Goal: Information Seeking & Learning: Learn about a topic

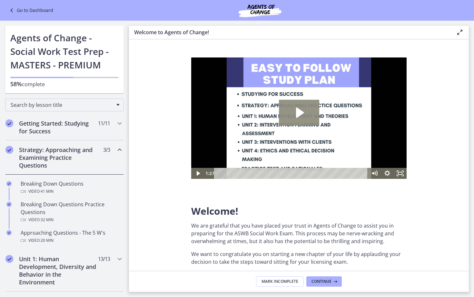
click at [297, 111] on icon "Play Video: c1o6hcmjueu5qasqsu00.mp4" at bounding box center [300, 112] width 8 height 10
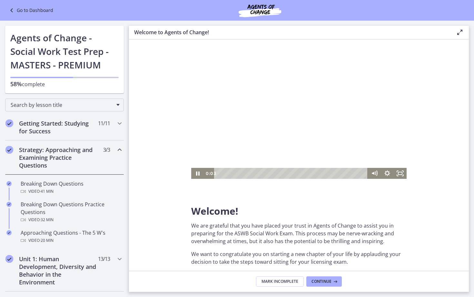
click at [290, 127] on div at bounding box center [298, 117] width 215 height 121
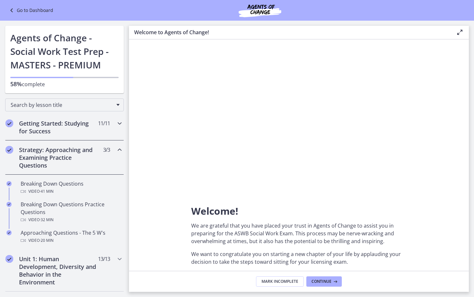
click at [119, 127] on div "Getting Started: Studying for Success 11 / 11 Completed" at bounding box center [64, 127] width 119 height 26
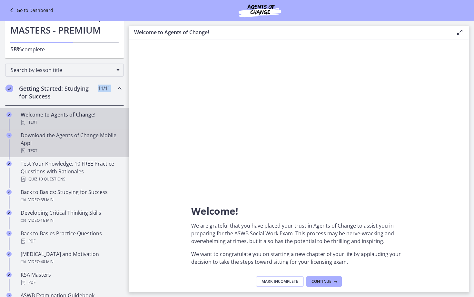
scroll to position [38, 0]
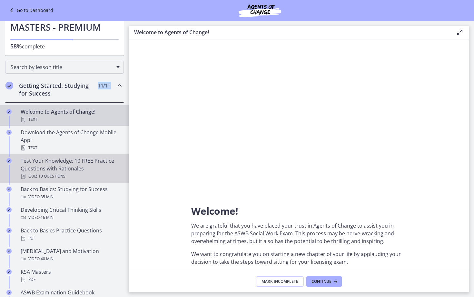
click at [68, 175] on div "Quiz · 10 Questions" at bounding box center [71, 176] width 101 height 8
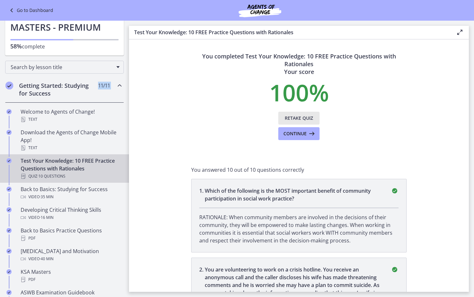
click at [305, 116] on span "Retake Quiz" at bounding box center [299, 118] width 28 height 8
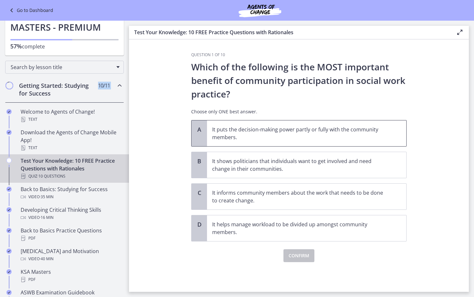
click at [308, 141] on span "It puts the decision-making power partly or fully with the community members." at bounding box center [306, 133] width 199 height 26
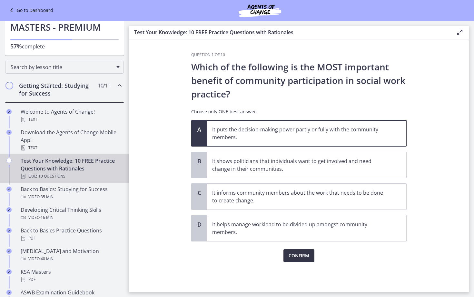
click at [306, 259] on span "Confirm" at bounding box center [299, 256] width 21 height 8
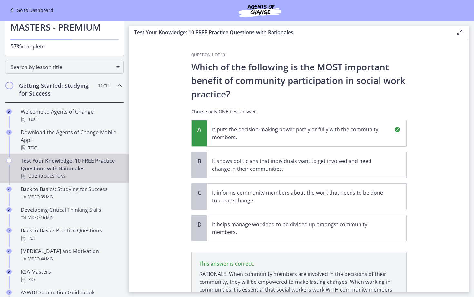
scroll to position [64, 0]
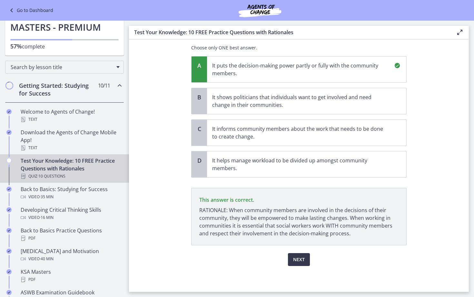
click at [303, 252] on div "Next" at bounding box center [298, 255] width 215 height 21
click at [299, 263] on button "Next" at bounding box center [299, 259] width 22 height 13
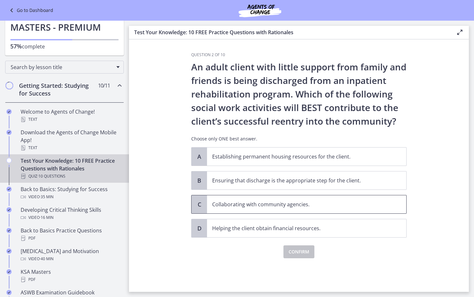
click at [284, 206] on p "Collaborating with community agencies." at bounding box center [300, 204] width 176 height 8
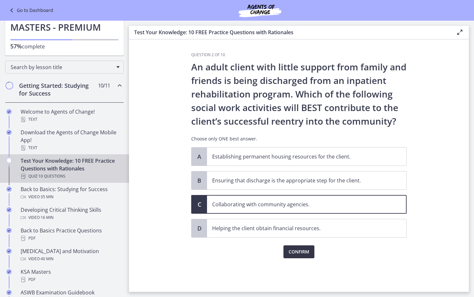
click at [303, 248] on span "Confirm" at bounding box center [299, 252] width 21 height 8
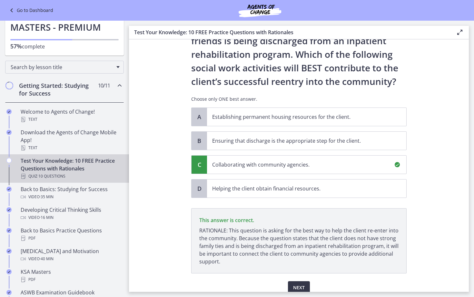
scroll to position [68, 0]
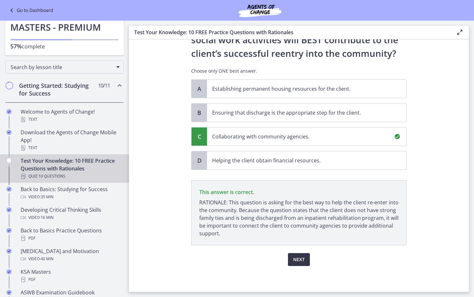
click at [302, 260] on span "Next" at bounding box center [299, 259] width 12 height 8
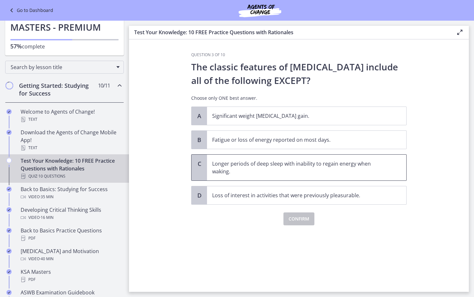
click at [279, 166] on p "Longer periods of deep sleep with inability to regain energy when waking." at bounding box center [300, 167] width 176 height 15
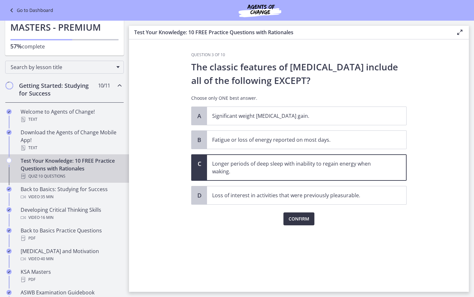
click at [294, 215] on span "Confirm" at bounding box center [299, 219] width 21 height 8
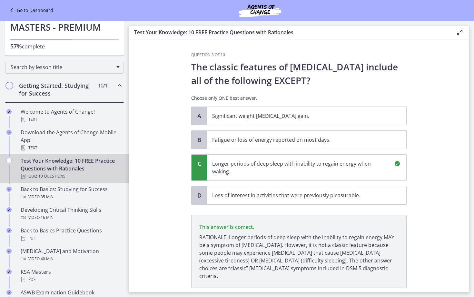
scroll to position [35, 0]
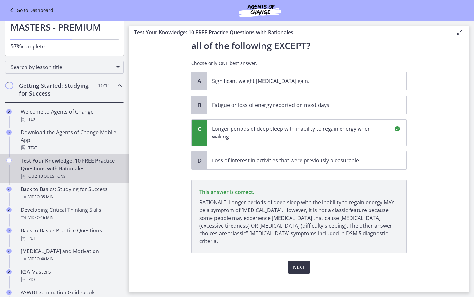
click at [295, 263] on span "Next" at bounding box center [299, 267] width 12 height 8
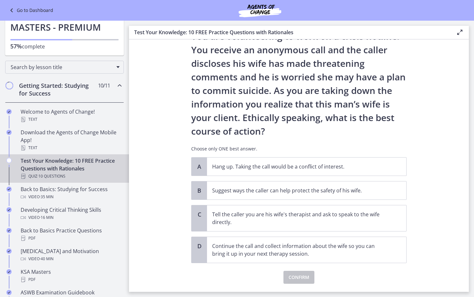
scroll to position [33, 0]
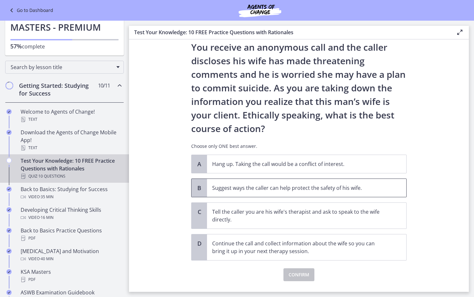
click at [353, 193] on span "Suggest ways the caller can help protect the safety of his wife." at bounding box center [306, 188] width 199 height 18
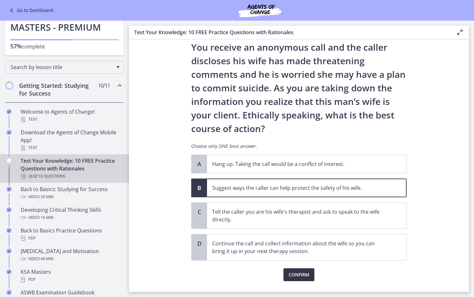
click at [304, 276] on span "Confirm" at bounding box center [299, 275] width 21 height 8
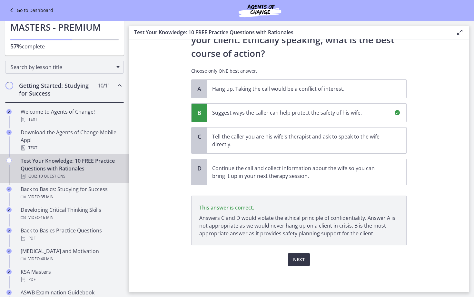
scroll to position [108, 0]
click at [297, 254] on button "Next" at bounding box center [299, 259] width 22 height 13
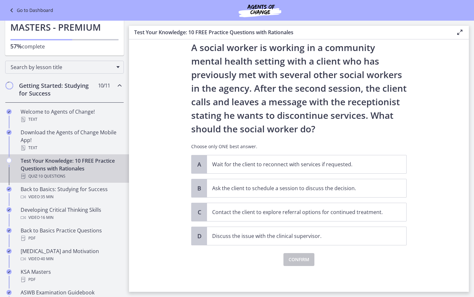
scroll to position [0, 0]
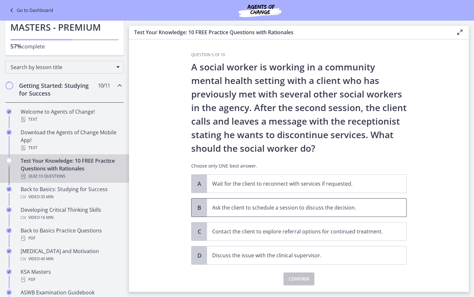
click at [324, 210] on p "Ask the client to schedule a session to discuss the decision." at bounding box center [300, 208] width 176 height 8
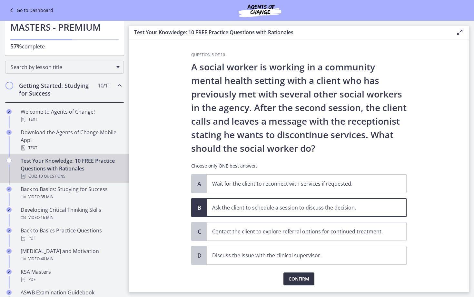
click at [301, 281] on span "Confirm" at bounding box center [299, 279] width 21 height 8
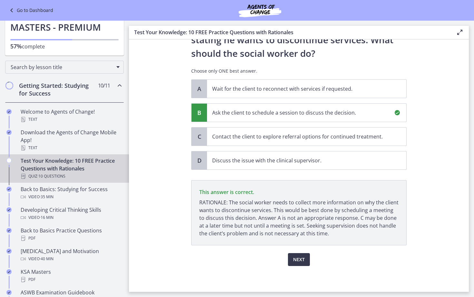
scroll to position [95, 0]
click at [305, 256] on button "Next" at bounding box center [299, 259] width 22 height 13
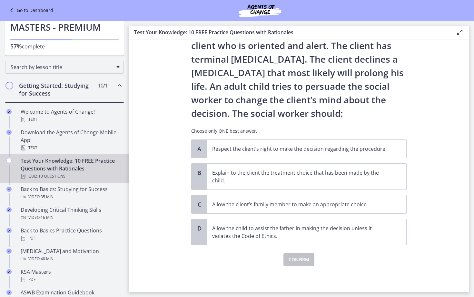
scroll to position [0, 0]
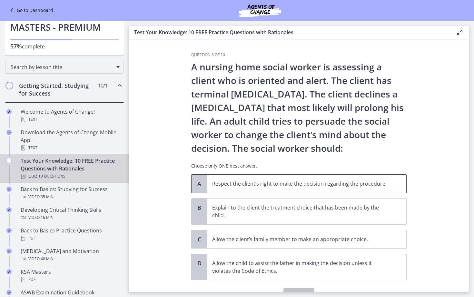
click at [244, 184] on p "Respect the client’s right to make the decision regarding the procedure." at bounding box center [300, 184] width 176 height 8
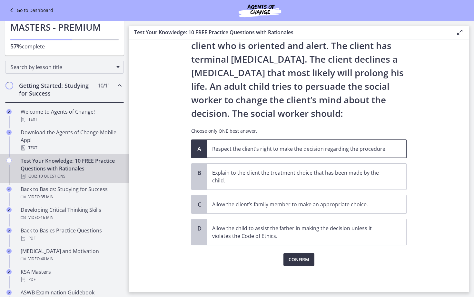
click at [298, 261] on span "Confirm" at bounding box center [299, 259] width 21 height 8
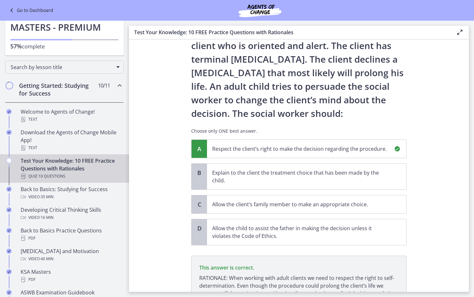
scroll to position [103, 0]
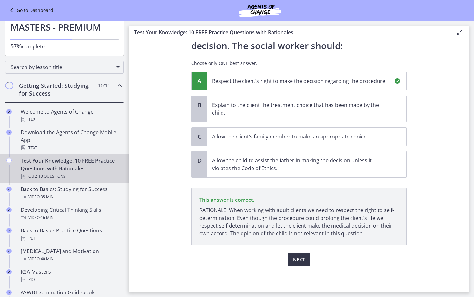
click at [301, 259] on span "Next" at bounding box center [299, 259] width 12 height 8
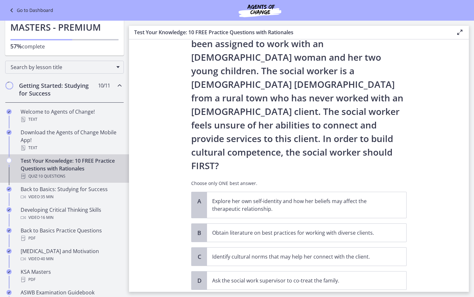
scroll to position [37, 0]
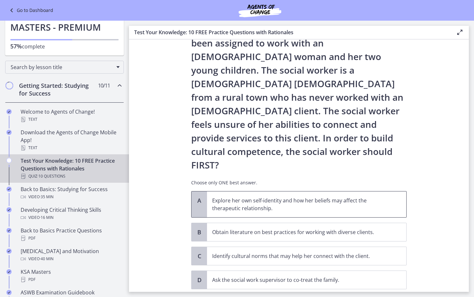
click at [246, 196] on p "Explore her own self-identity and how her beliefs may affect the therapeutic re…" at bounding box center [300, 203] width 176 height 15
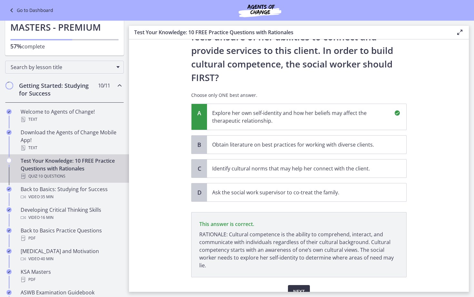
scroll to position [130, 0]
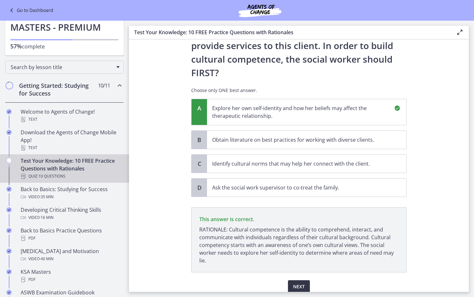
click at [303, 283] on span "Next" at bounding box center [299, 287] width 12 height 8
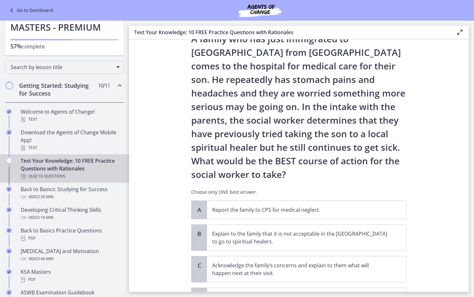
scroll to position [63, 0]
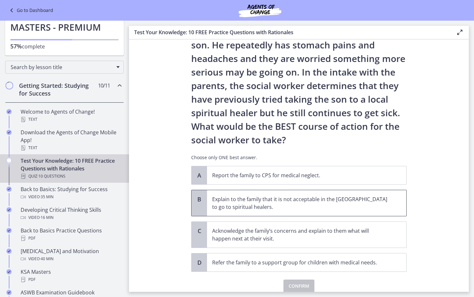
click at [232, 200] on p "Explain to the family that it is not acceptable in the [GEOGRAPHIC_DATA] to go …" at bounding box center [300, 202] width 176 height 15
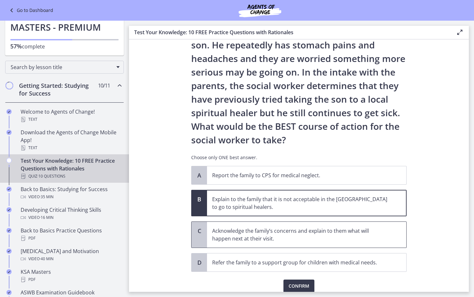
click at [271, 238] on p "Acknowledge the family’s concerns and explain to them what will happen next at …" at bounding box center [300, 234] width 176 height 15
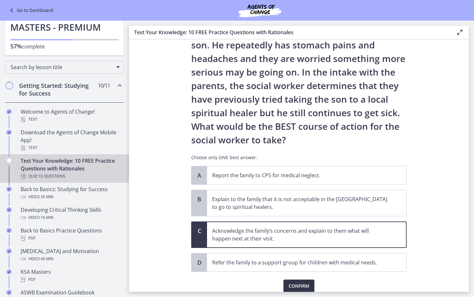
click at [294, 284] on span "Confirm" at bounding box center [299, 286] width 21 height 8
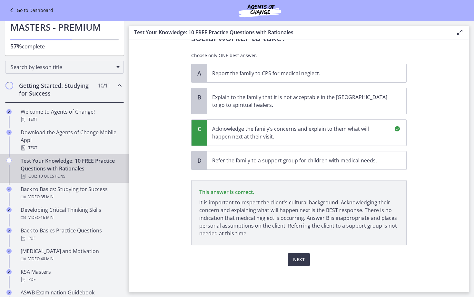
scroll to position [165, 0]
click at [301, 260] on span "Next" at bounding box center [299, 259] width 12 height 8
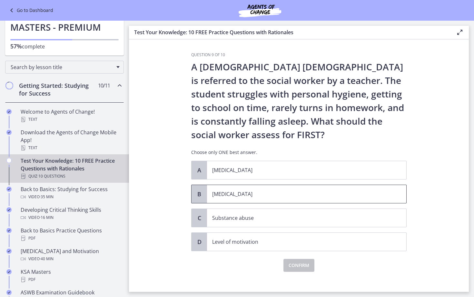
click at [248, 192] on p "[MEDICAL_DATA]" at bounding box center [300, 194] width 176 height 8
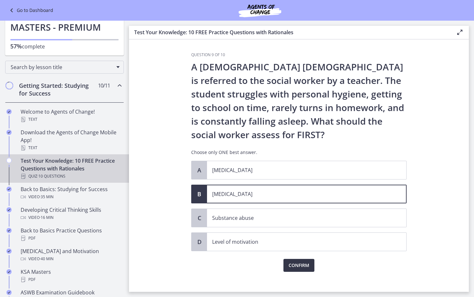
click at [296, 266] on span "Confirm" at bounding box center [299, 265] width 21 height 8
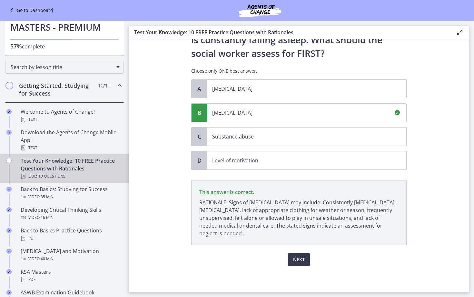
scroll to position [81, 0]
click at [295, 258] on span "Next" at bounding box center [299, 259] width 12 height 8
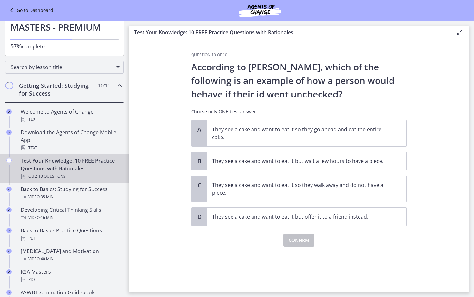
scroll to position [0, 0]
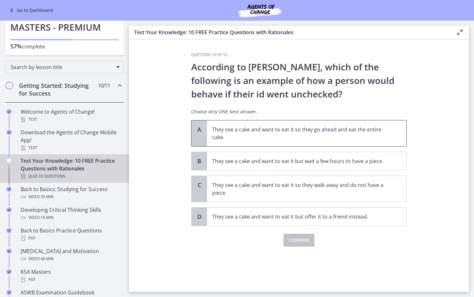
click at [293, 134] on p "They see a cake and want to eat it so they go ahead and eat the entire cake." at bounding box center [300, 132] width 176 height 15
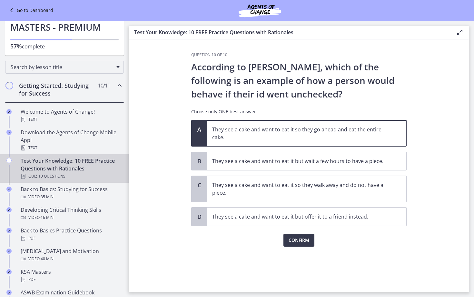
click at [307, 233] on div "Confirm" at bounding box center [298, 236] width 215 height 21
click at [302, 238] on span "Confirm" at bounding box center [299, 240] width 21 height 8
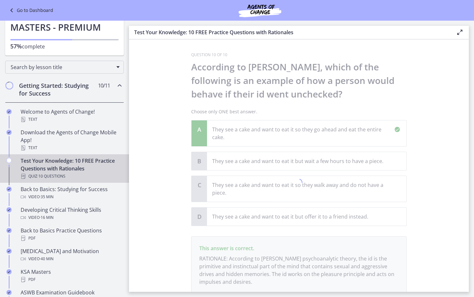
scroll to position [48, 0]
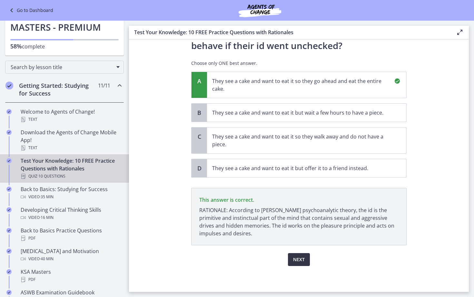
click at [297, 265] on button "Next" at bounding box center [299, 259] width 22 height 13
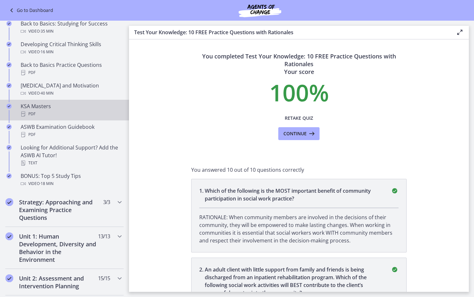
scroll to position [214, 0]
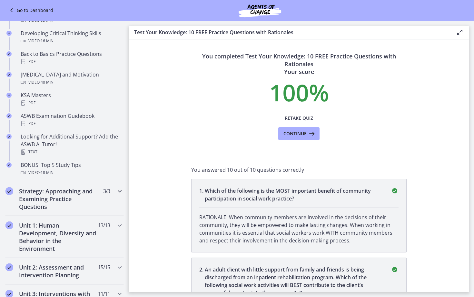
click at [119, 192] on icon "Chapters" at bounding box center [120, 191] width 8 height 8
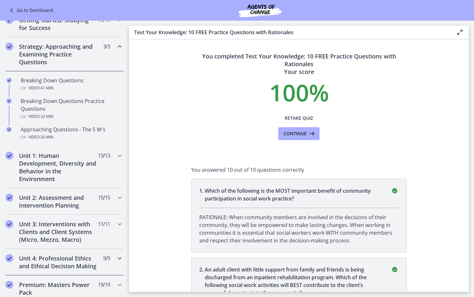
scroll to position [98, 0]
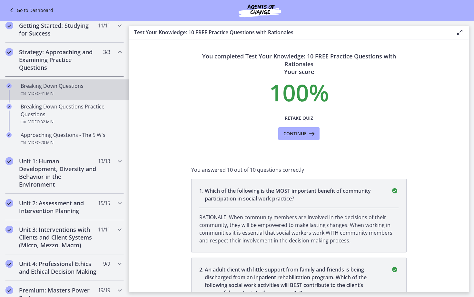
click at [66, 93] on div "Video · 41 min" at bounding box center [71, 94] width 101 height 8
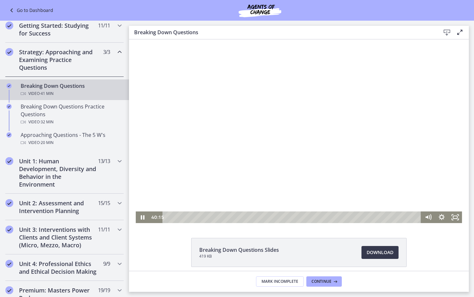
click at [195, 217] on div "Playbar" at bounding box center [293, 217] width 250 height 12
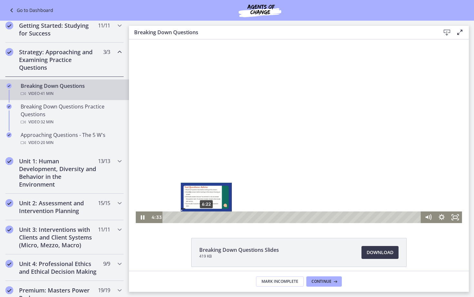
click at [206, 216] on div "6:22" at bounding box center [293, 217] width 250 height 12
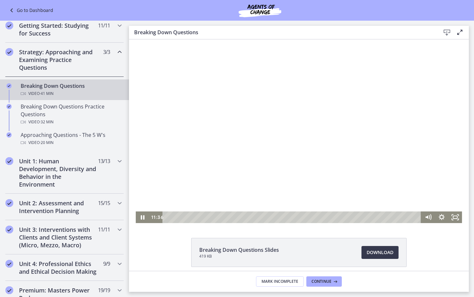
click at [248, 165] on div at bounding box center [299, 131] width 326 height 184
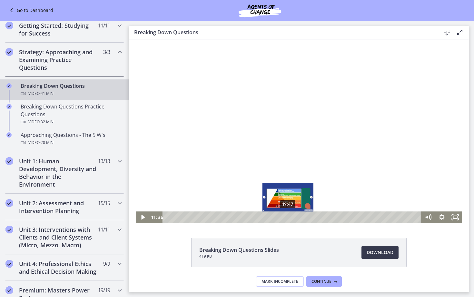
click at [288, 216] on div "19:47" at bounding box center [293, 217] width 250 height 12
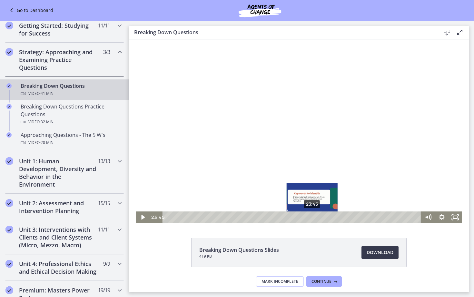
click at [313, 217] on div "23:45" at bounding box center [293, 217] width 250 height 12
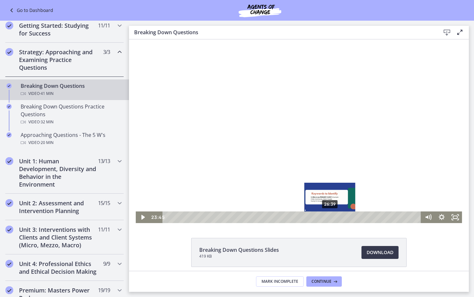
click at [330, 217] on div "26:39" at bounding box center [293, 217] width 250 height 12
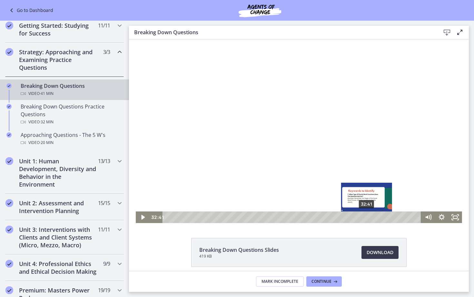
click at [367, 216] on div "32:41" at bounding box center [293, 217] width 250 height 12
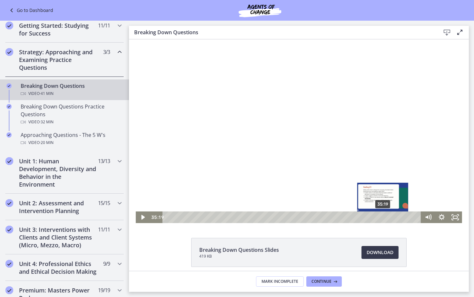
click at [383, 216] on div "35:19" at bounding box center [293, 217] width 250 height 12
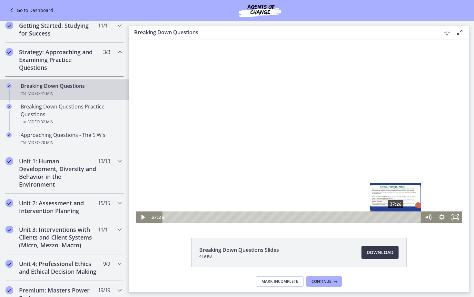
click at [396, 218] on div "37:26" at bounding box center [293, 217] width 250 height 12
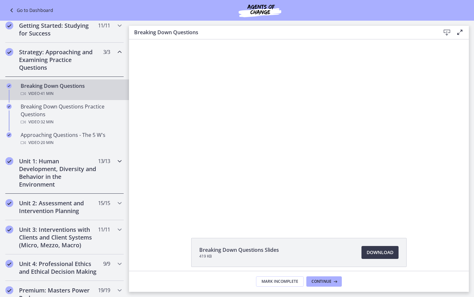
click at [81, 170] on h2 "Unit 1: Human Development, Diversity and Behavior in the Environment" at bounding box center [58, 172] width 79 height 31
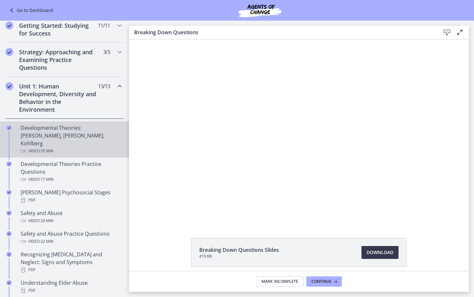
click at [54, 133] on div "Developmental Theories: [PERSON_NAME], [PERSON_NAME], Kohlberg Video · 35 min" at bounding box center [71, 139] width 101 height 31
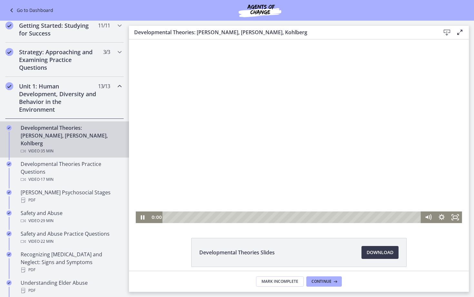
click at [146, 219] on div "0:00" at bounding box center [299, 217] width 326 height 12
click at [154, 217] on div "0:00 0:00" at bounding box center [285, 217] width 272 height 12
click at [173, 160] on div at bounding box center [299, 131] width 326 height 184
click at [223, 115] on div at bounding box center [299, 131] width 326 height 184
click at [242, 120] on div at bounding box center [299, 131] width 326 height 184
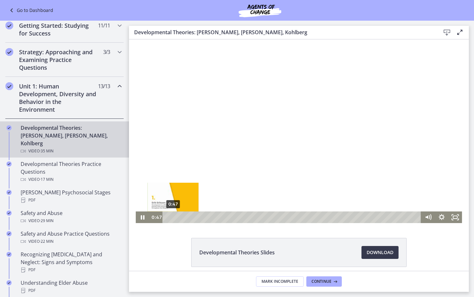
click at [153, 214] on div "0:47 0:47" at bounding box center [285, 217] width 272 height 12
click at [155, 215] on div "0:00 0:00" at bounding box center [285, 217] width 272 height 12
click at [169, 217] on div "0:09" at bounding box center [293, 217] width 250 height 12
click at [151, 219] on div "0:00 0:00" at bounding box center [285, 217] width 272 height 12
click at [200, 159] on div at bounding box center [299, 131] width 326 height 184
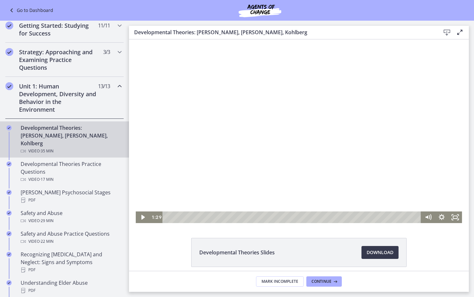
click at [205, 152] on div at bounding box center [299, 131] width 326 height 184
click at [233, 216] on div "9:02" at bounding box center [293, 217] width 250 height 12
click at [191, 187] on div at bounding box center [299, 131] width 326 height 184
click at [269, 218] on div "14:09" at bounding box center [293, 217] width 250 height 12
click at [267, 185] on div at bounding box center [299, 131] width 326 height 184
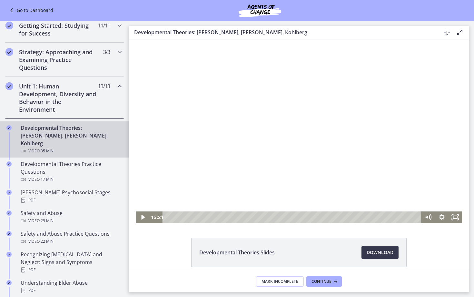
click at [267, 185] on div at bounding box center [299, 131] width 326 height 184
click at [294, 215] on div "17:31" at bounding box center [293, 217] width 250 height 12
click at [332, 83] on div at bounding box center [299, 131] width 326 height 184
click at [268, 163] on div at bounding box center [299, 131] width 326 height 184
click at [353, 118] on div at bounding box center [299, 131] width 326 height 184
